Goal: Navigation & Orientation: Find specific page/section

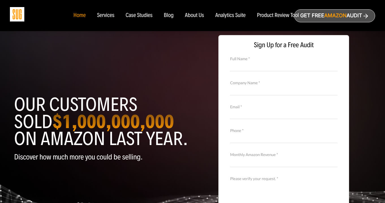
click at [109, 18] on div "Services" at bounding box center [105, 15] width 17 height 6
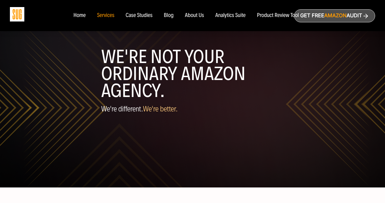
click at [141, 15] on div "Case Studies" at bounding box center [139, 15] width 27 height 6
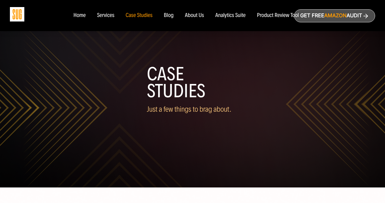
click at [260, 16] on div "Product Review Tool" at bounding box center [278, 15] width 42 height 6
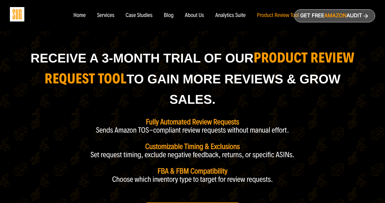
click at [84, 14] on div "Home" at bounding box center [79, 15] width 12 height 6
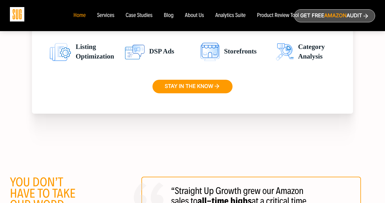
scroll to position [1011, 0]
